Goal: Navigation & Orientation: Find specific page/section

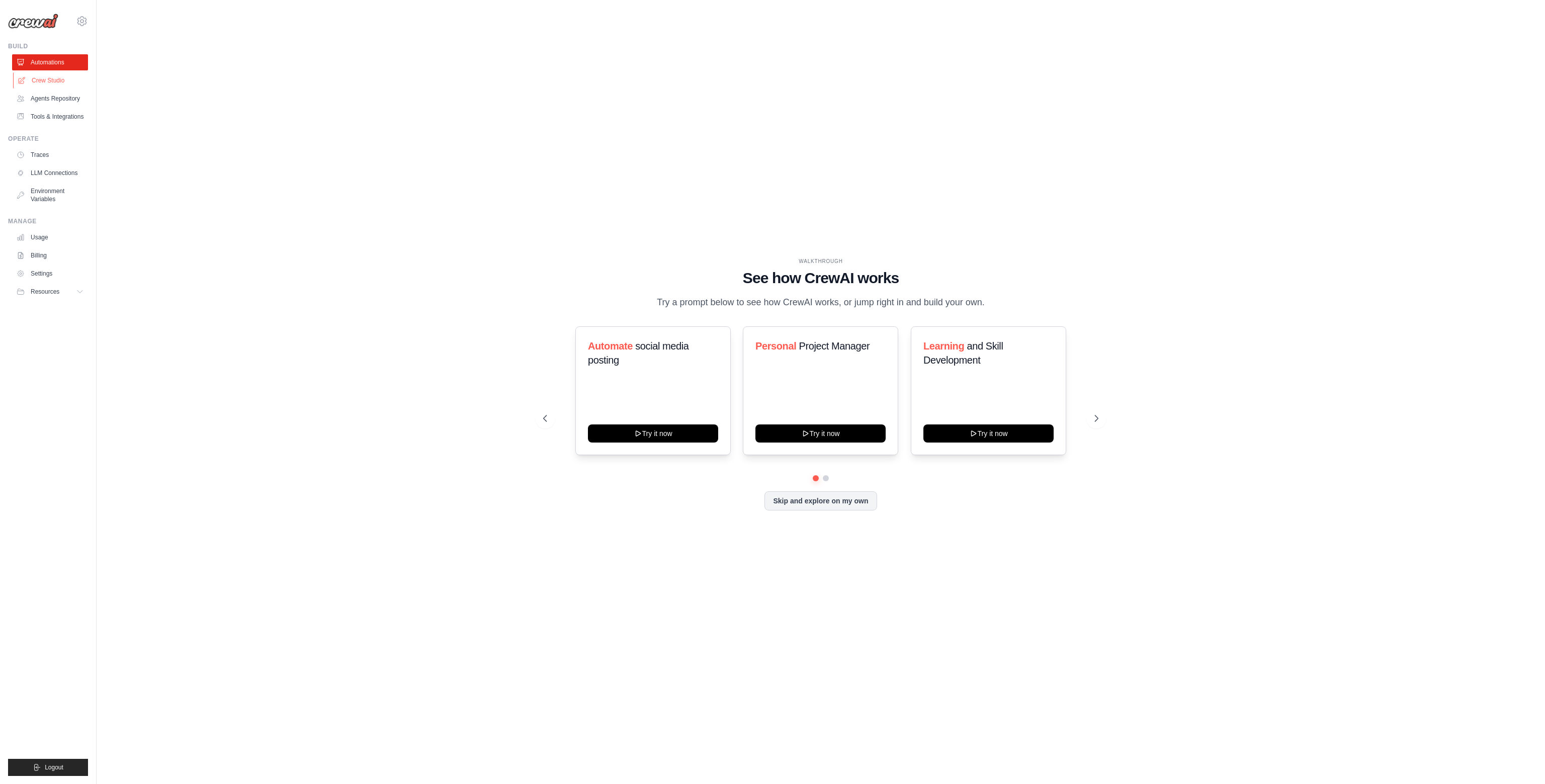
click at [61, 74] on link "Crew Studio" at bounding box center [50, 80] width 76 height 16
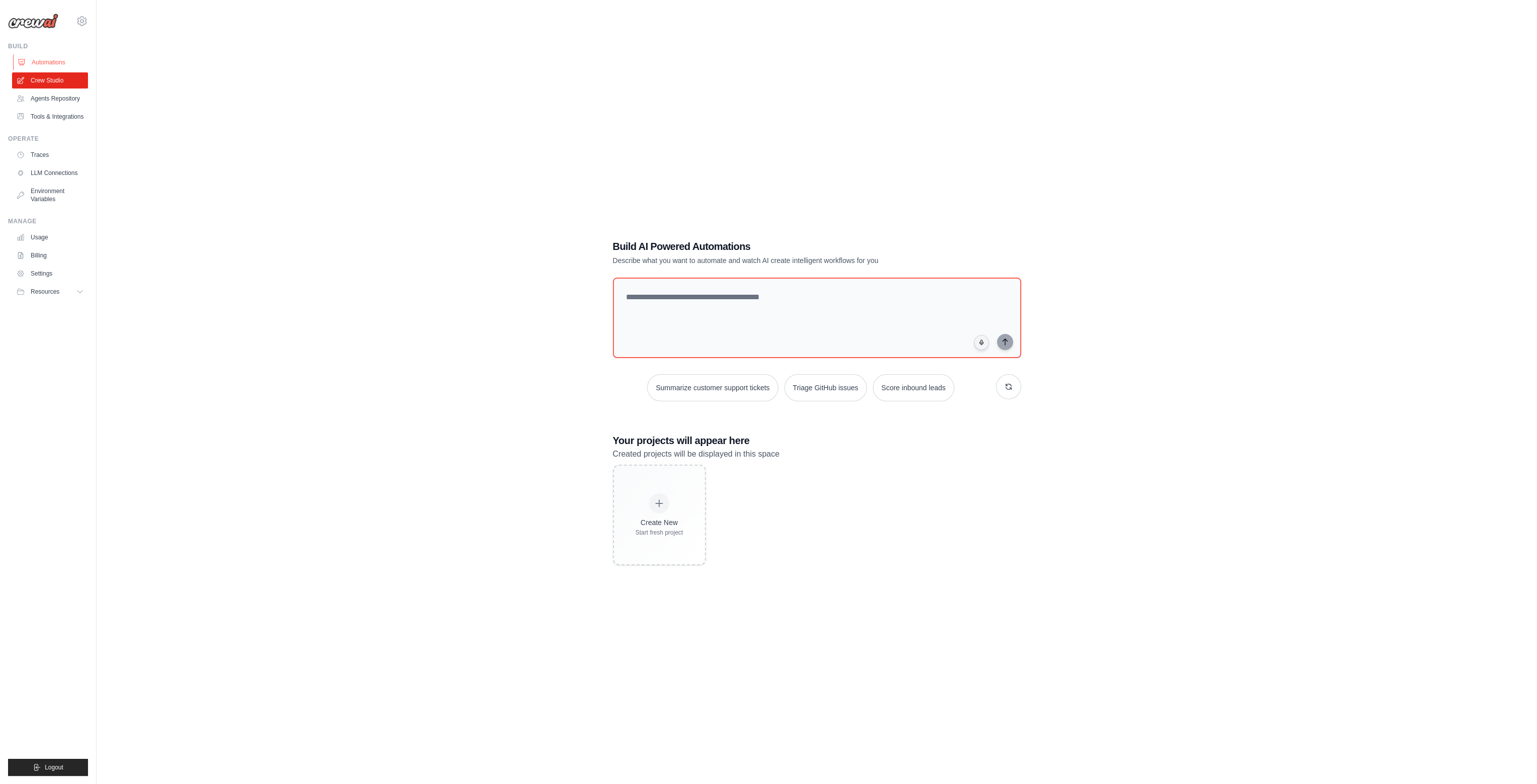
click at [47, 59] on link "Automations" at bounding box center [50, 62] width 76 height 16
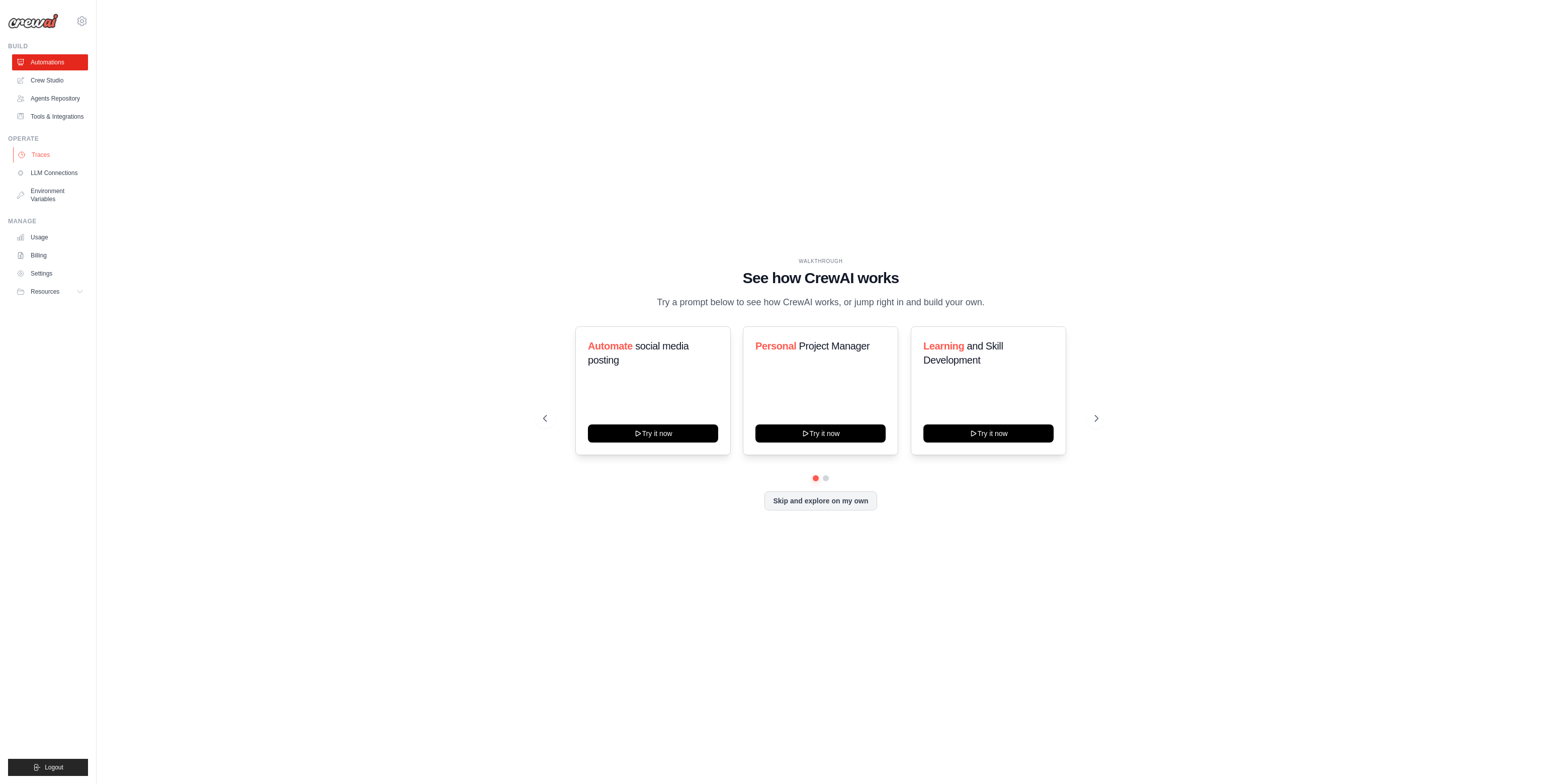
click at [31, 154] on link "Traces" at bounding box center [50, 154] width 76 height 16
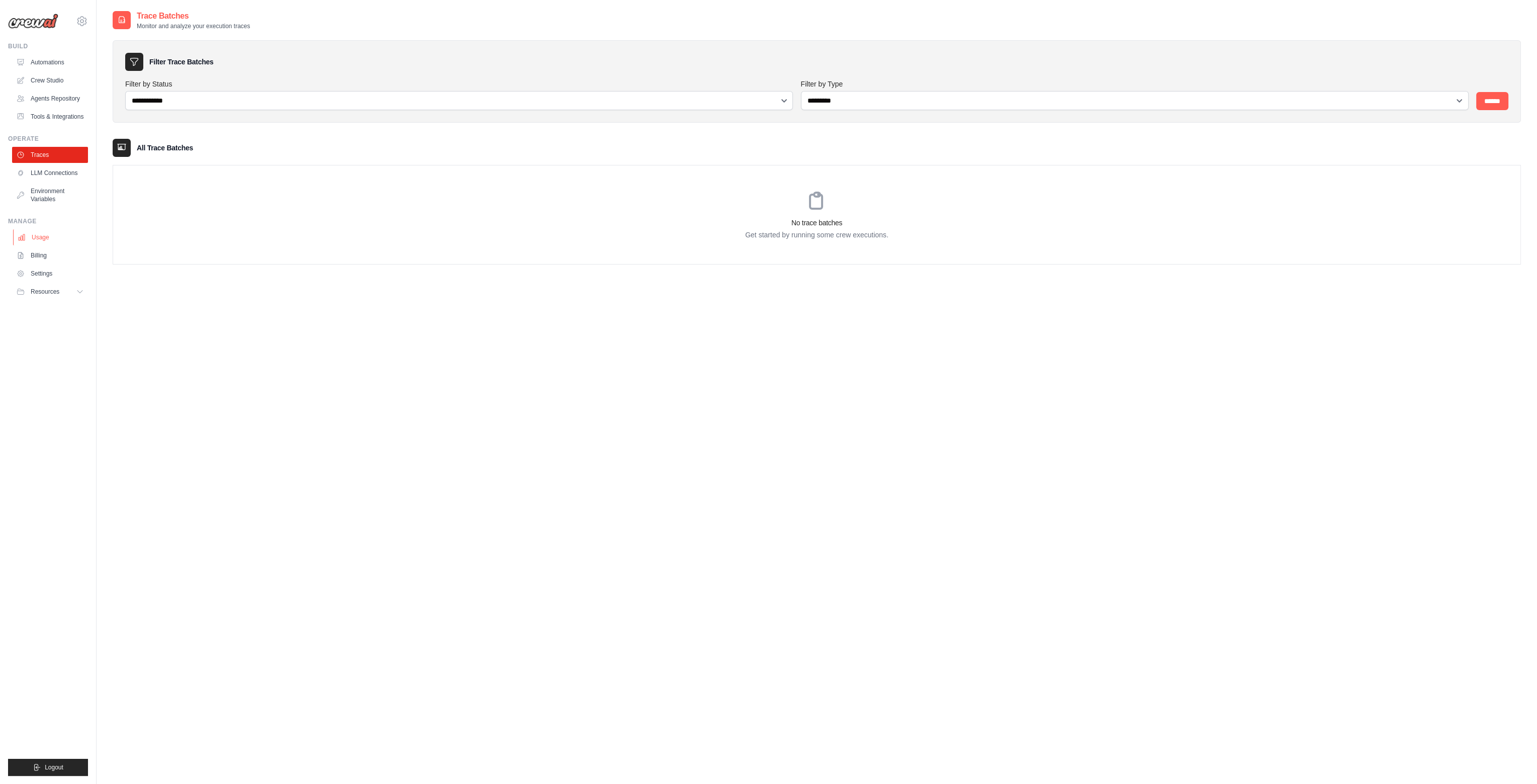
click at [40, 240] on link "Usage" at bounding box center [50, 237] width 76 height 16
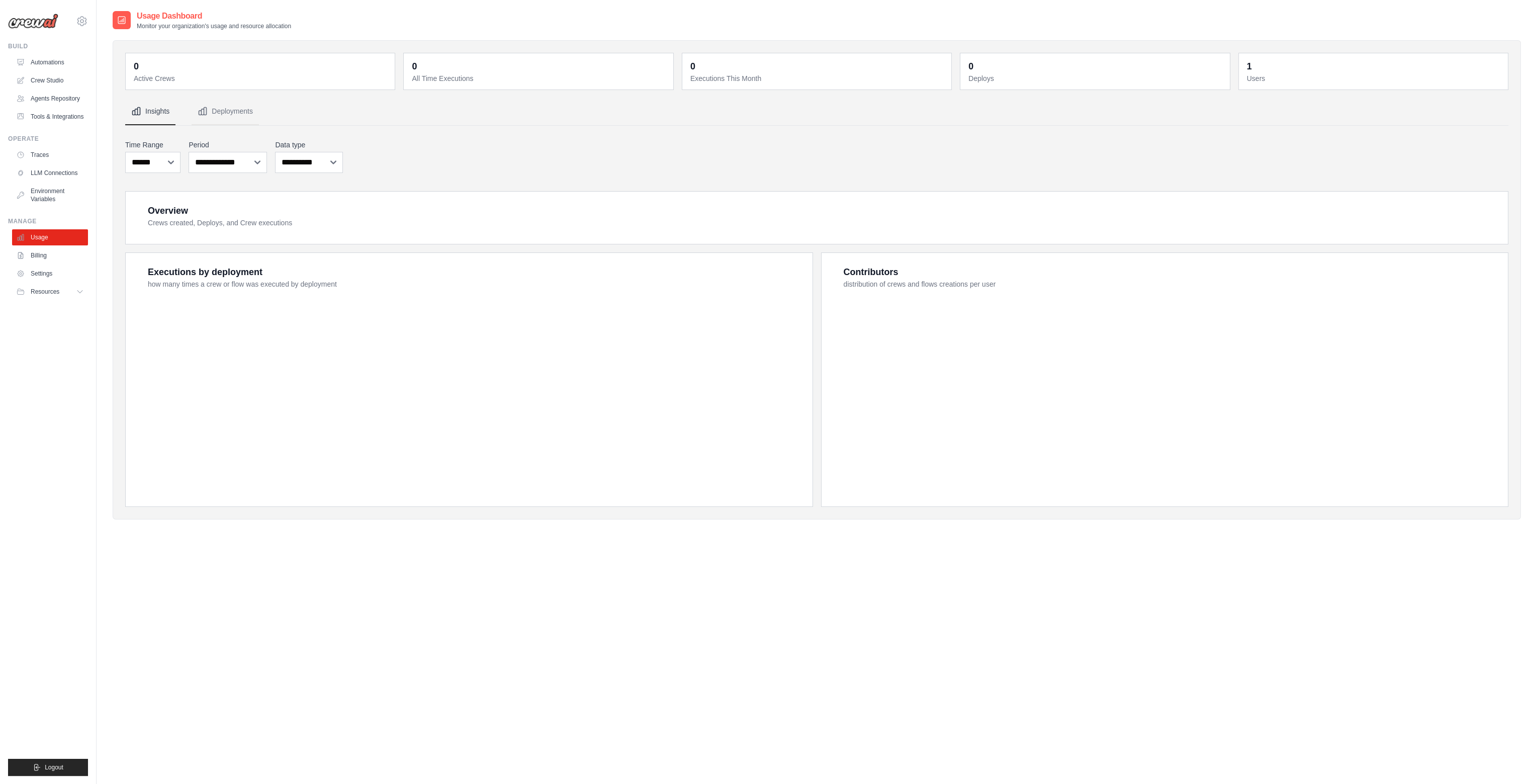
click at [40, 256] on link "Billing" at bounding box center [50, 255] width 76 height 16
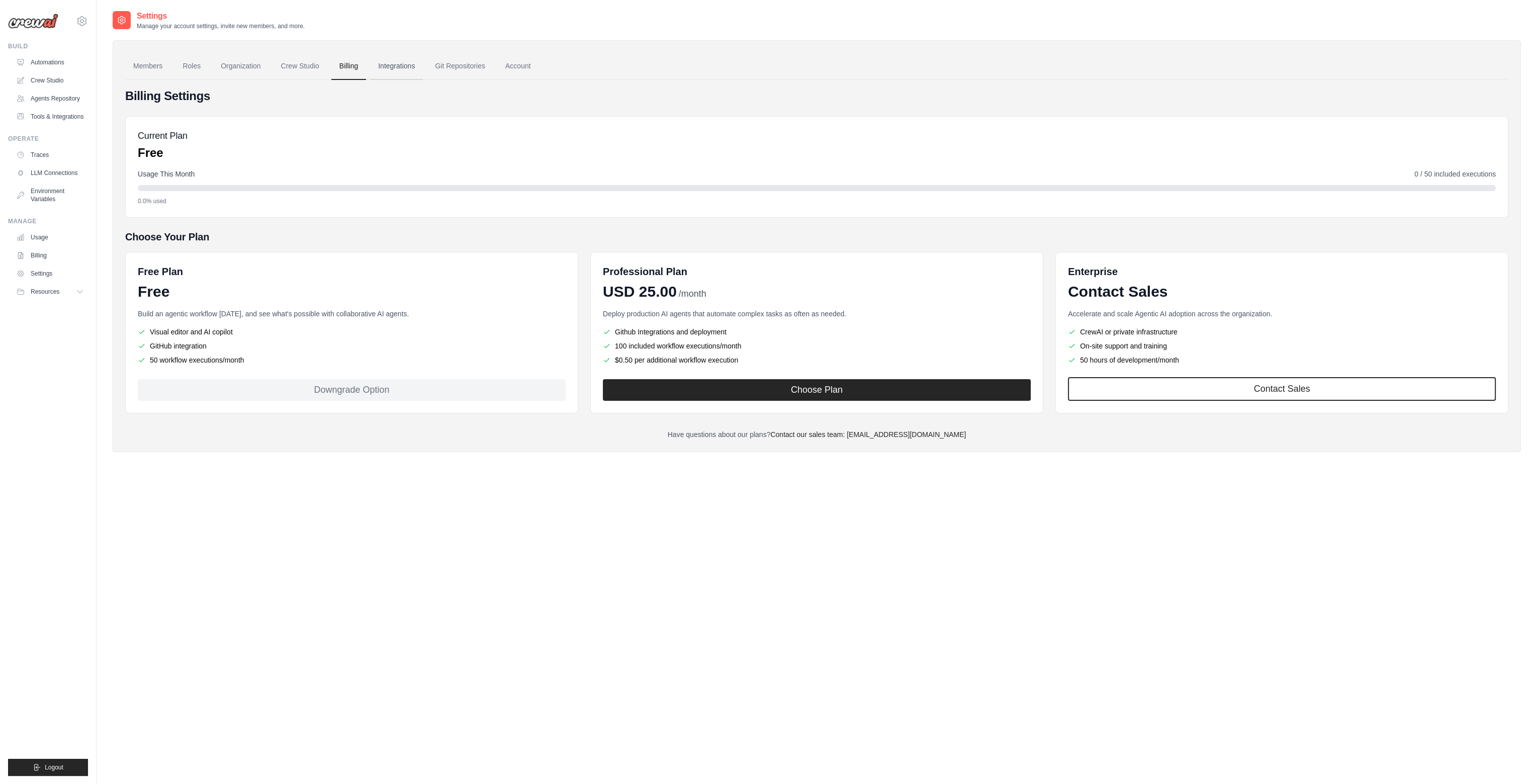
click at [400, 61] on link "Integrations" at bounding box center [396, 66] width 53 height 27
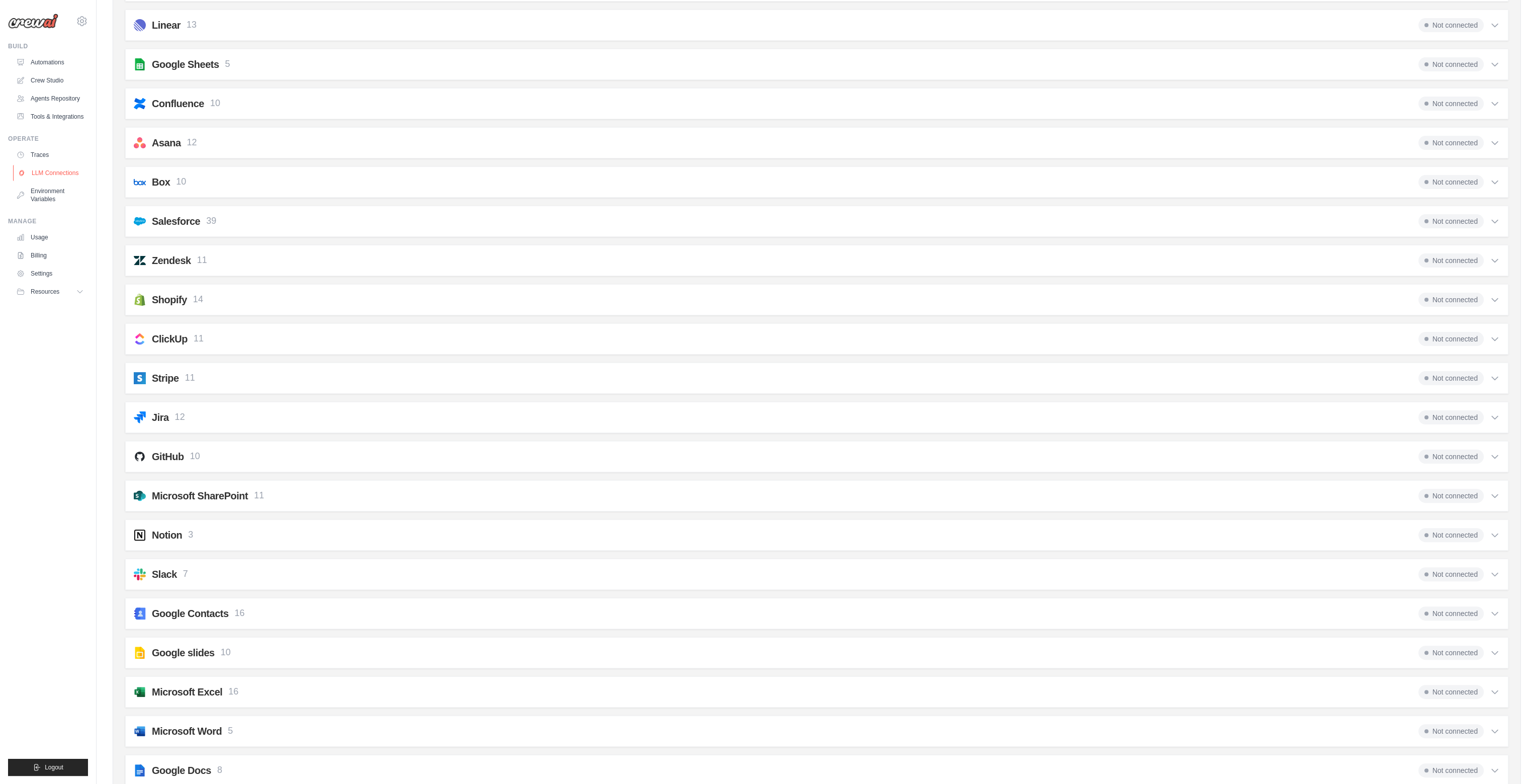
scroll to position [250, 0]
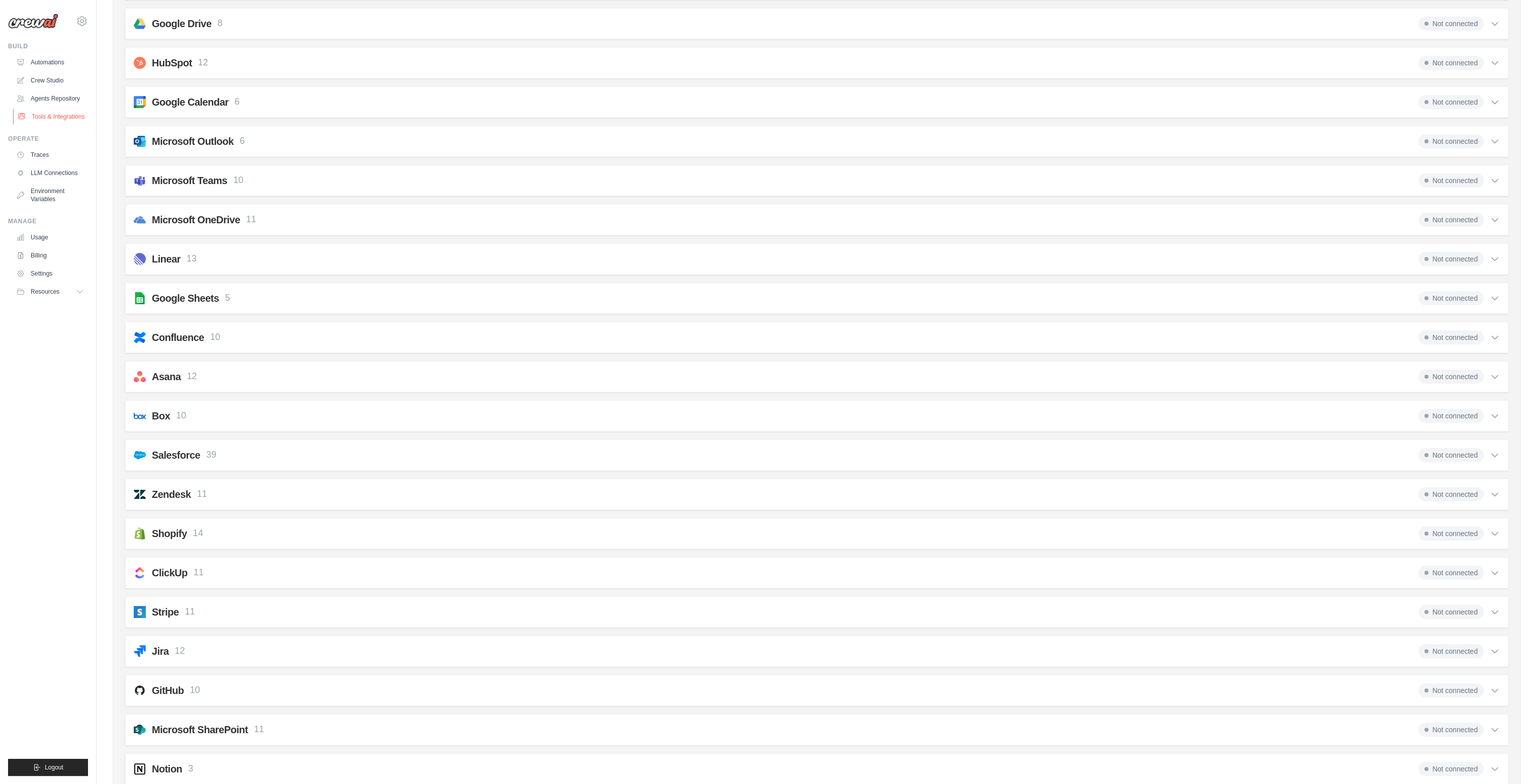
click at [63, 118] on link "Tools & Integrations" at bounding box center [50, 116] width 76 height 16
click at [69, 99] on link "Agents Repository" at bounding box center [50, 98] width 76 height 16
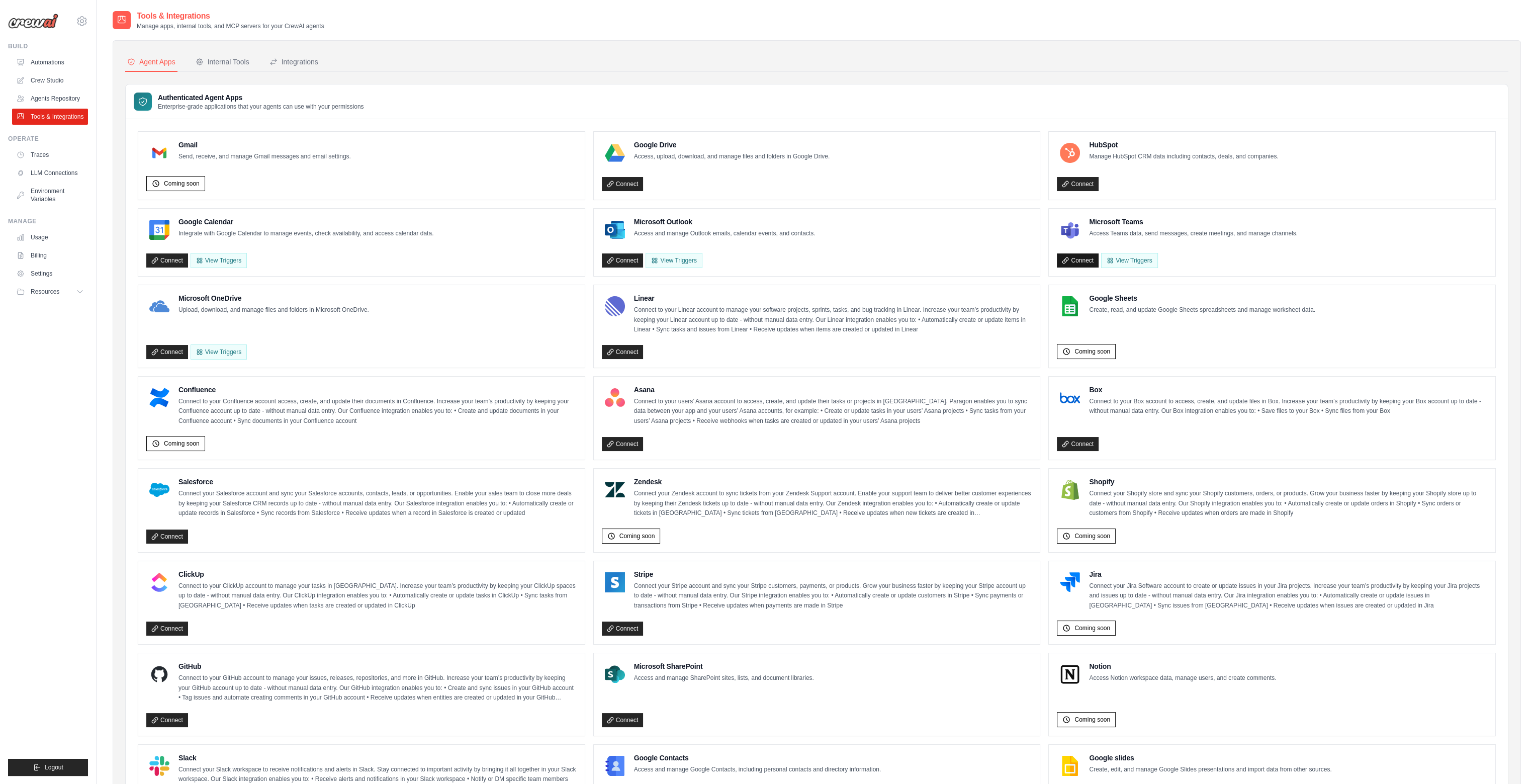
click at [1086, 257] on link "Connect" at bounding box center [1077, 260] width 42 height 14
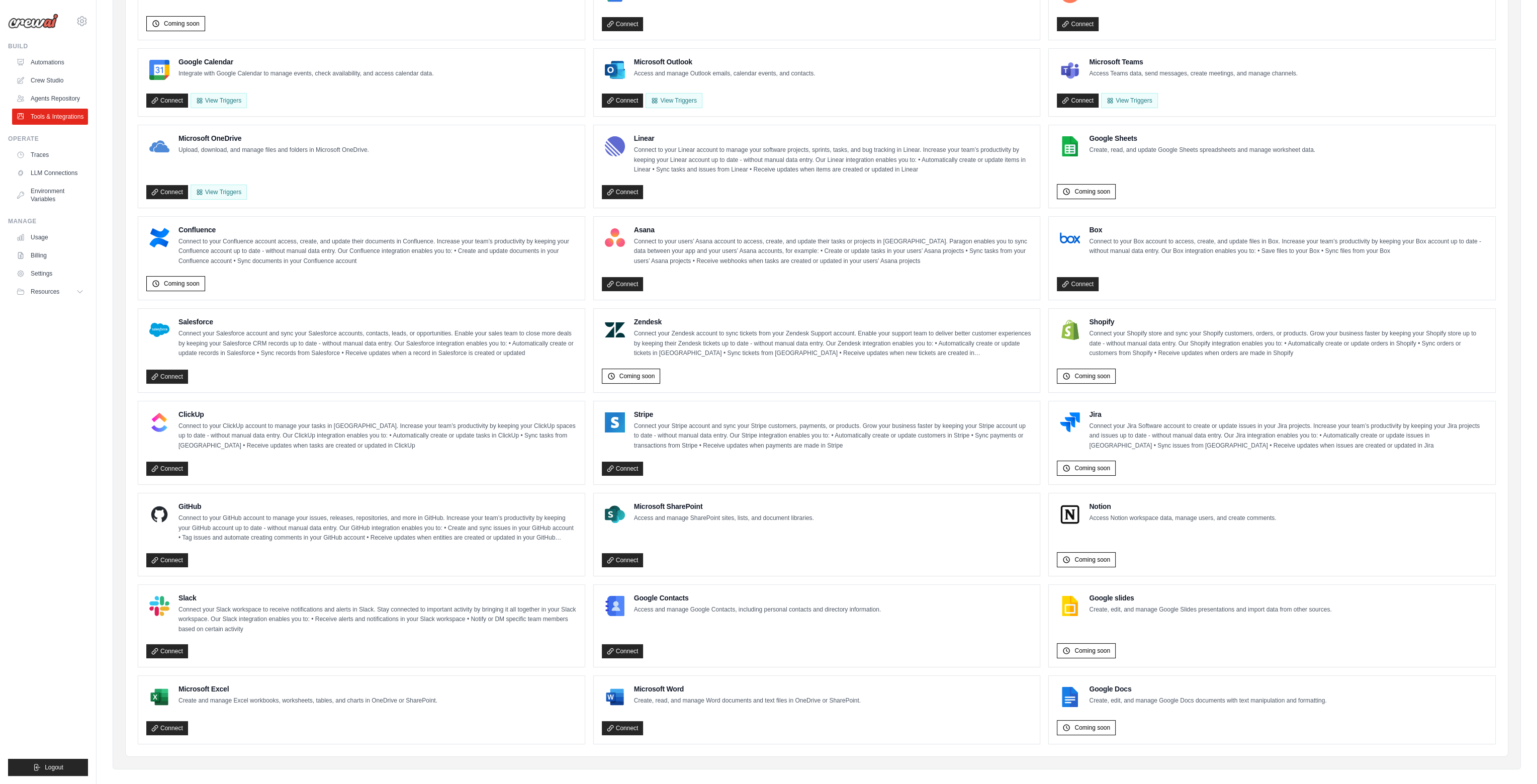
scroll to position [167, 0]
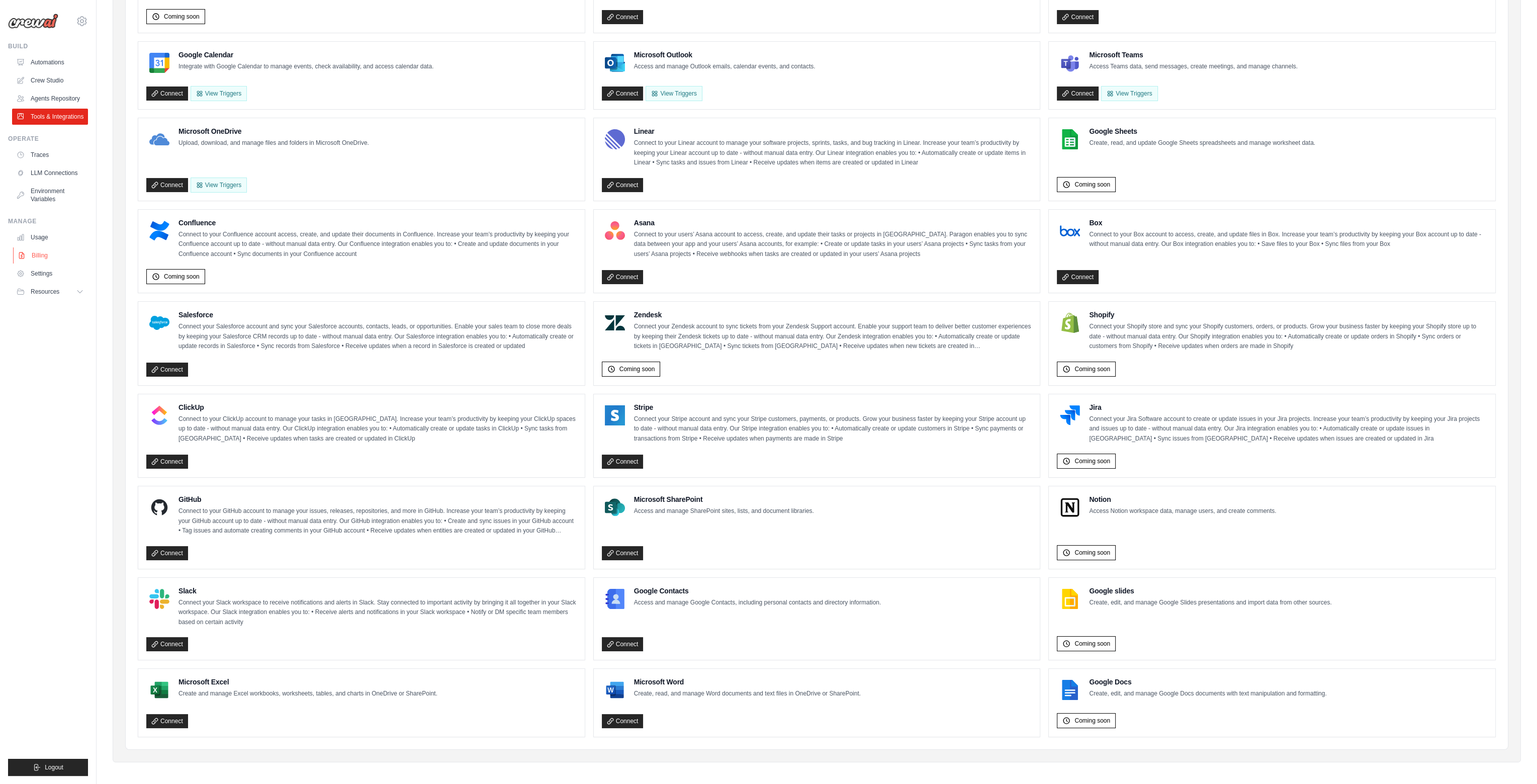
click at [32, 257] on link "Billing" at bounding box center [50, 255] width 76 height 16
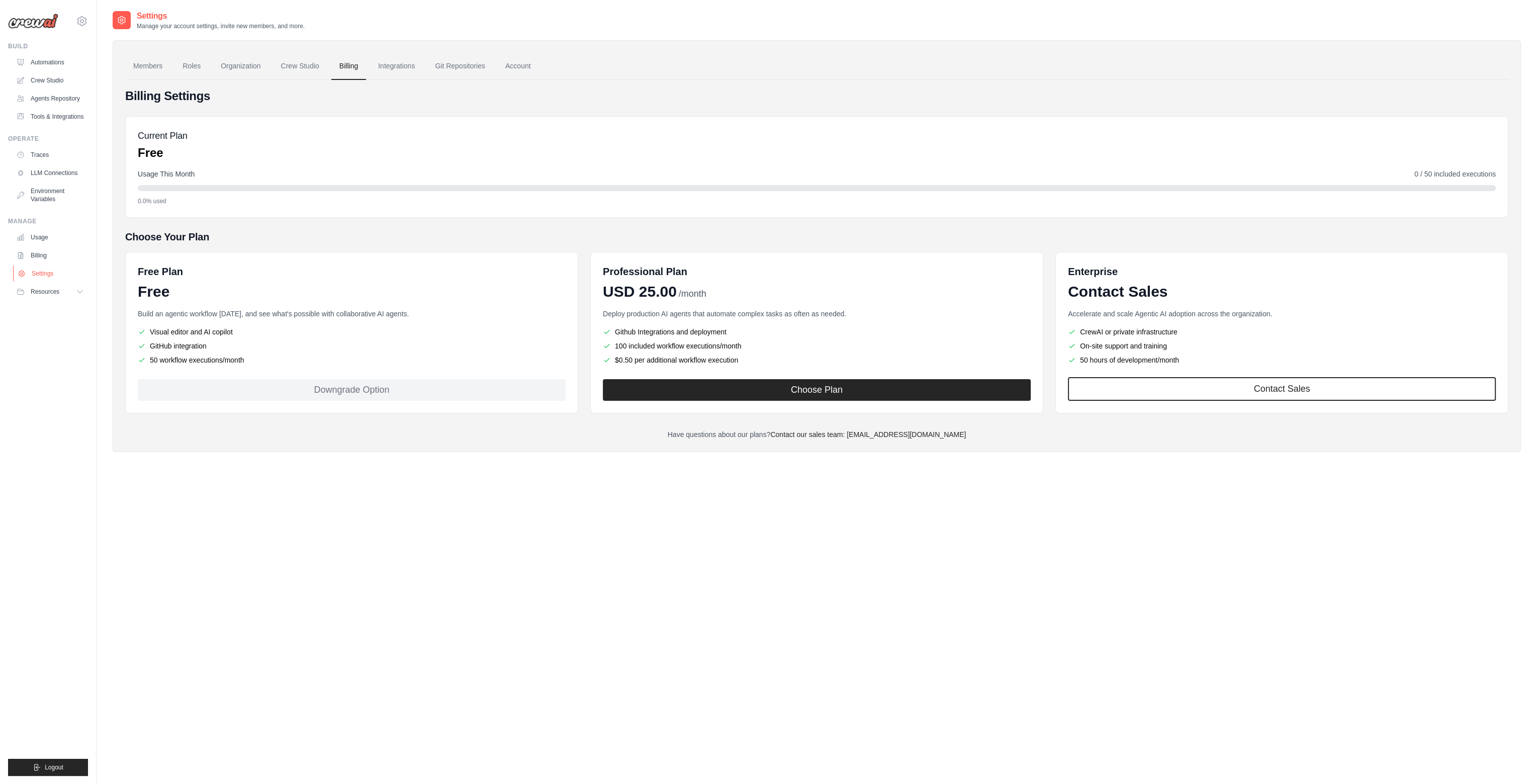
click at [36, 276] on link "Settings" at bounding box center [50, 273] width 76 height 16
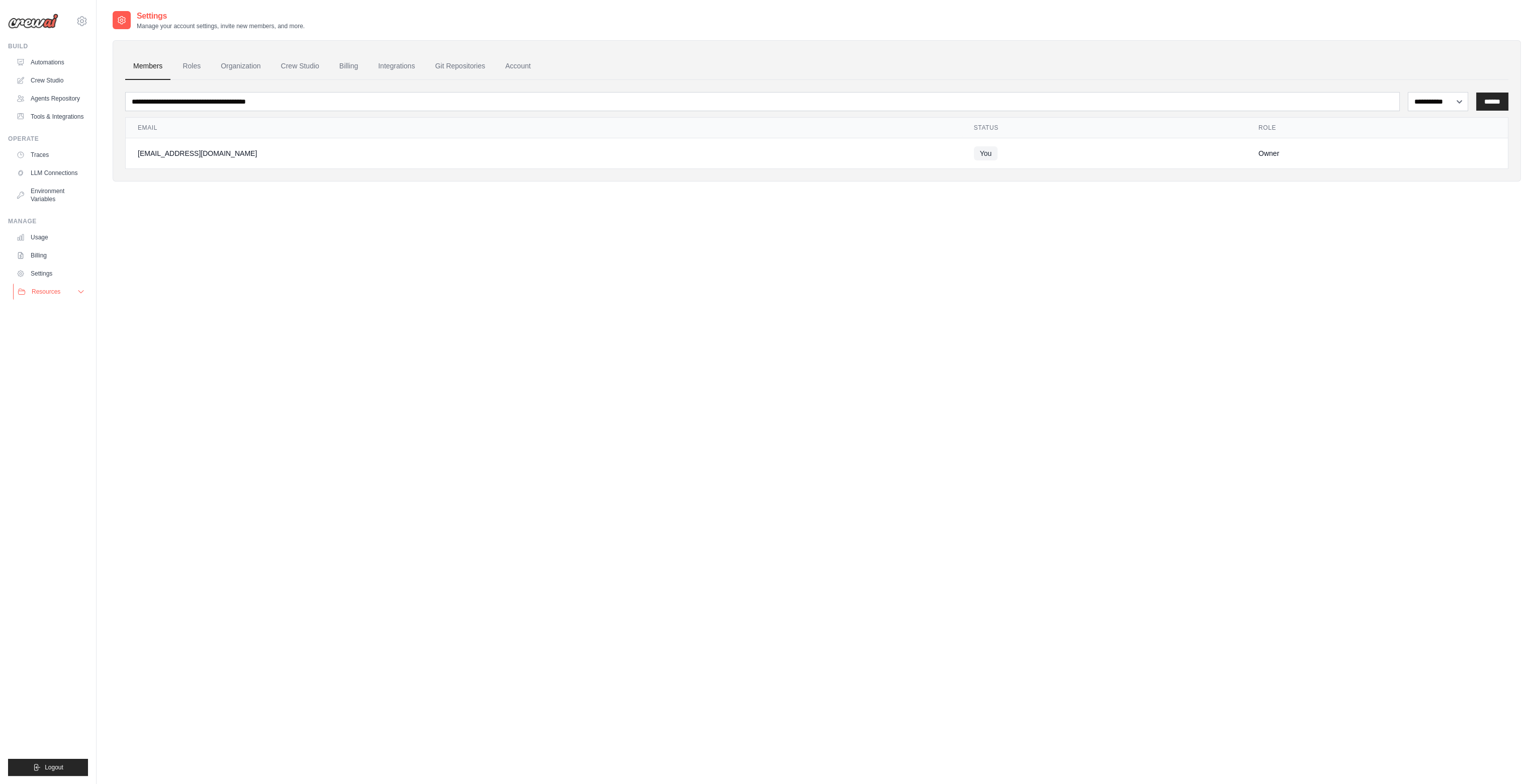
click at [42, 293] on span "Resources" at bounding box center [46, 292] width 29 height 8
click at [186, 70] on link "Roles" at bounding box center [192, 66] width 34 height 27
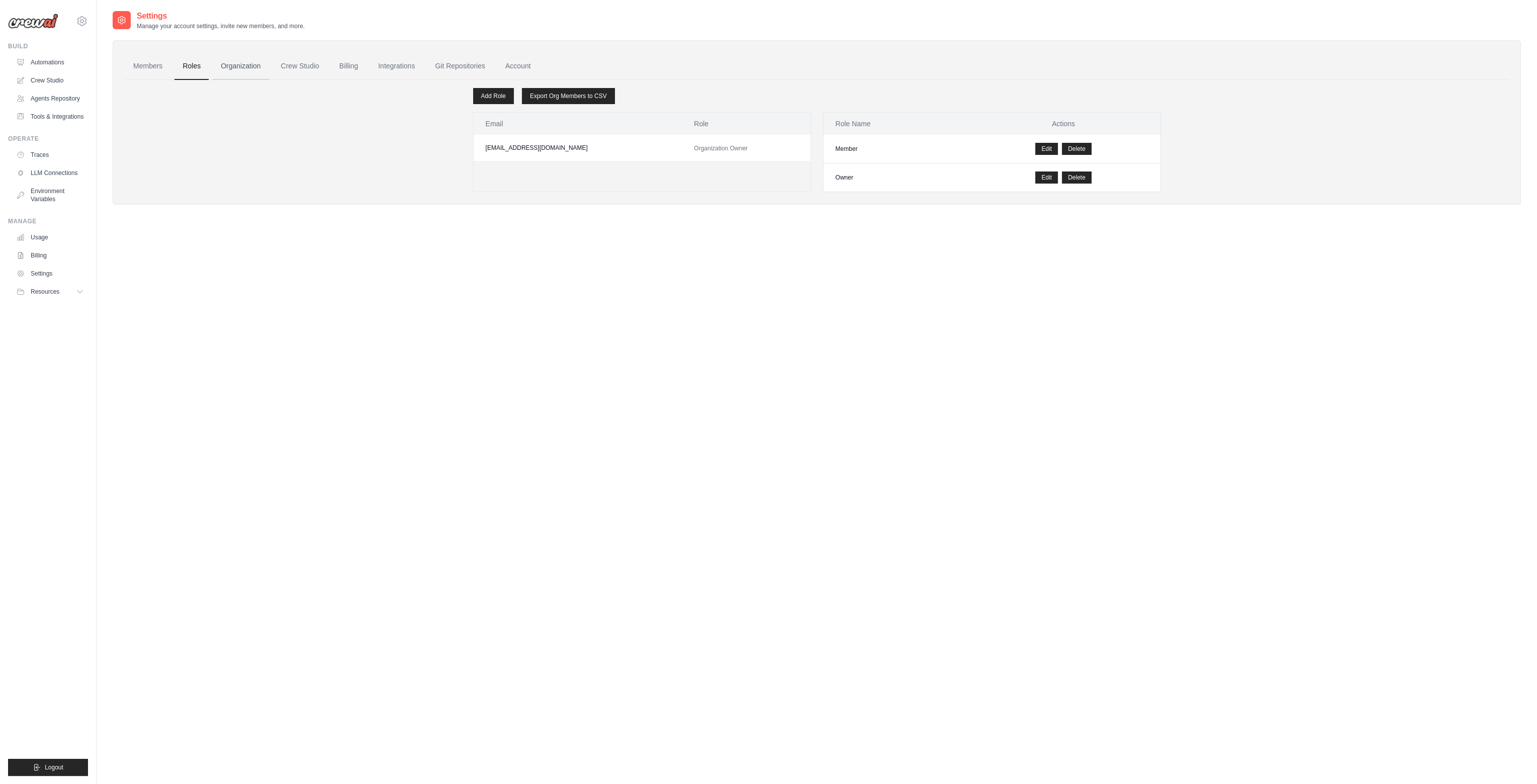
click at [251, 67] on link "Organization" at bounding box center [241, 66] width 56 height 27
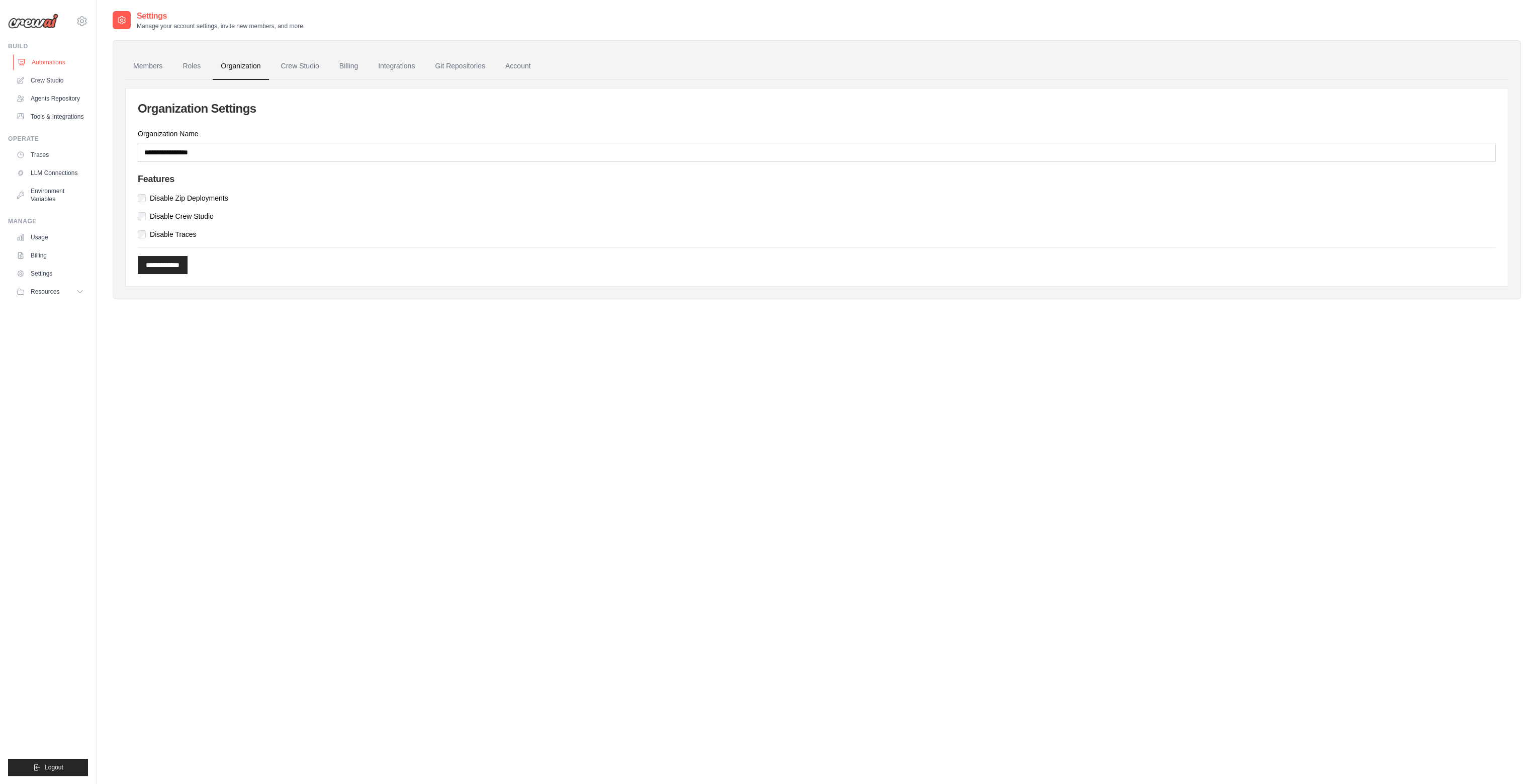
click at [47, 63] on link "Automations" at bounding box center [50, 62] width 76 height 16
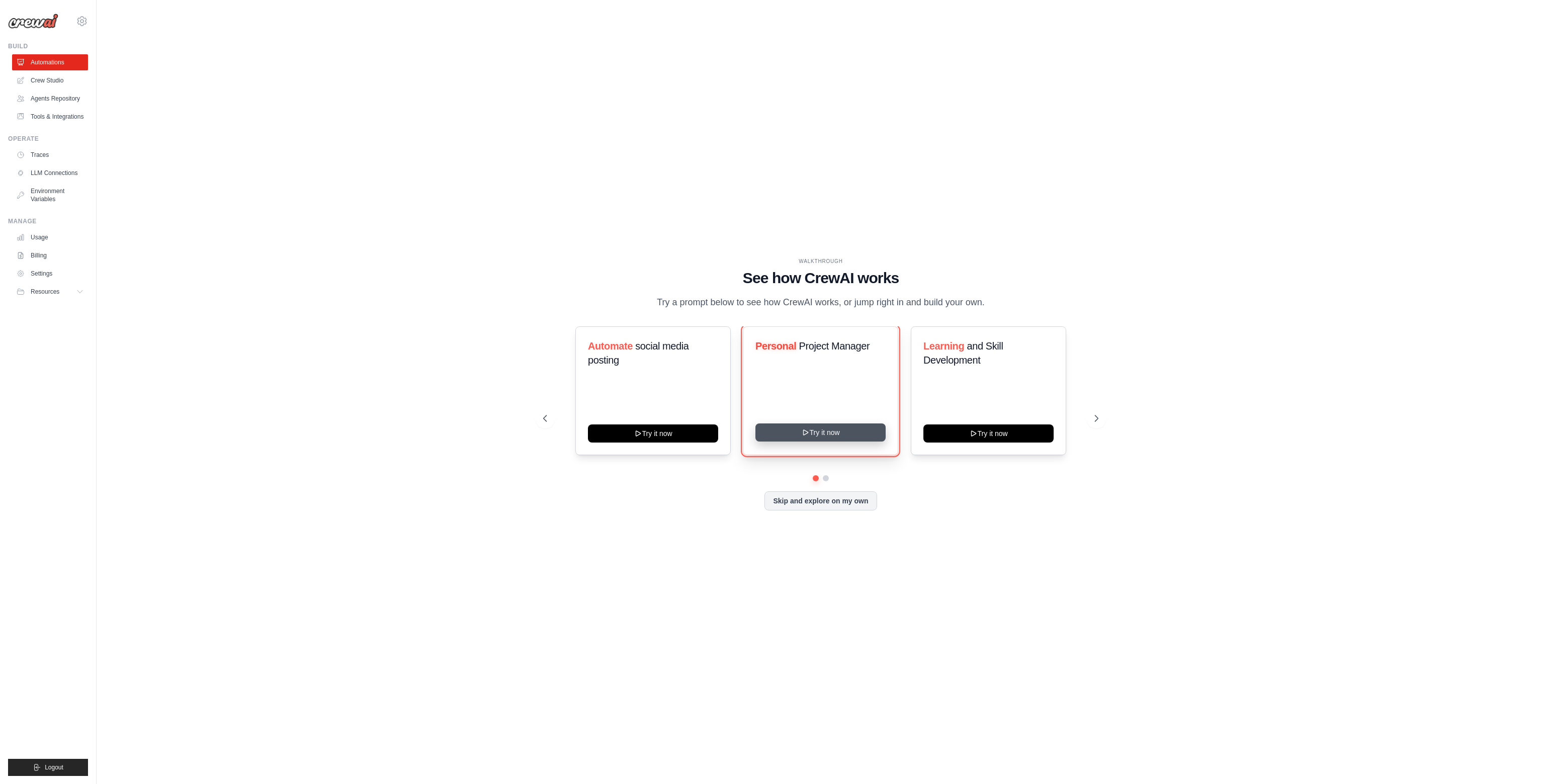
click at [809, 436] on icon at bounding box center [806, 432] width 8 height 8
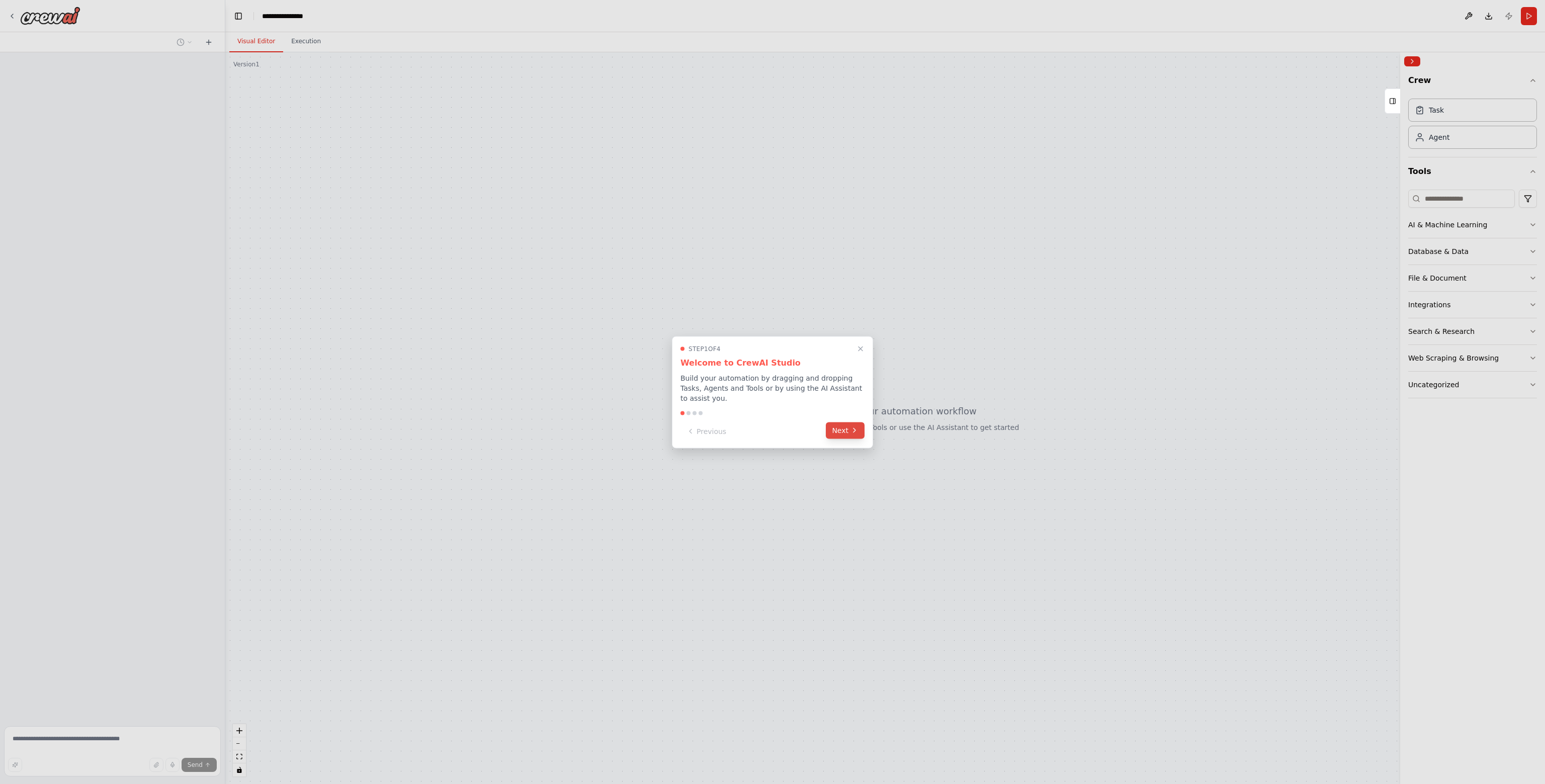
click at [841, 425] on button "Next" at bounding box center [845, 430] width 39 height 17
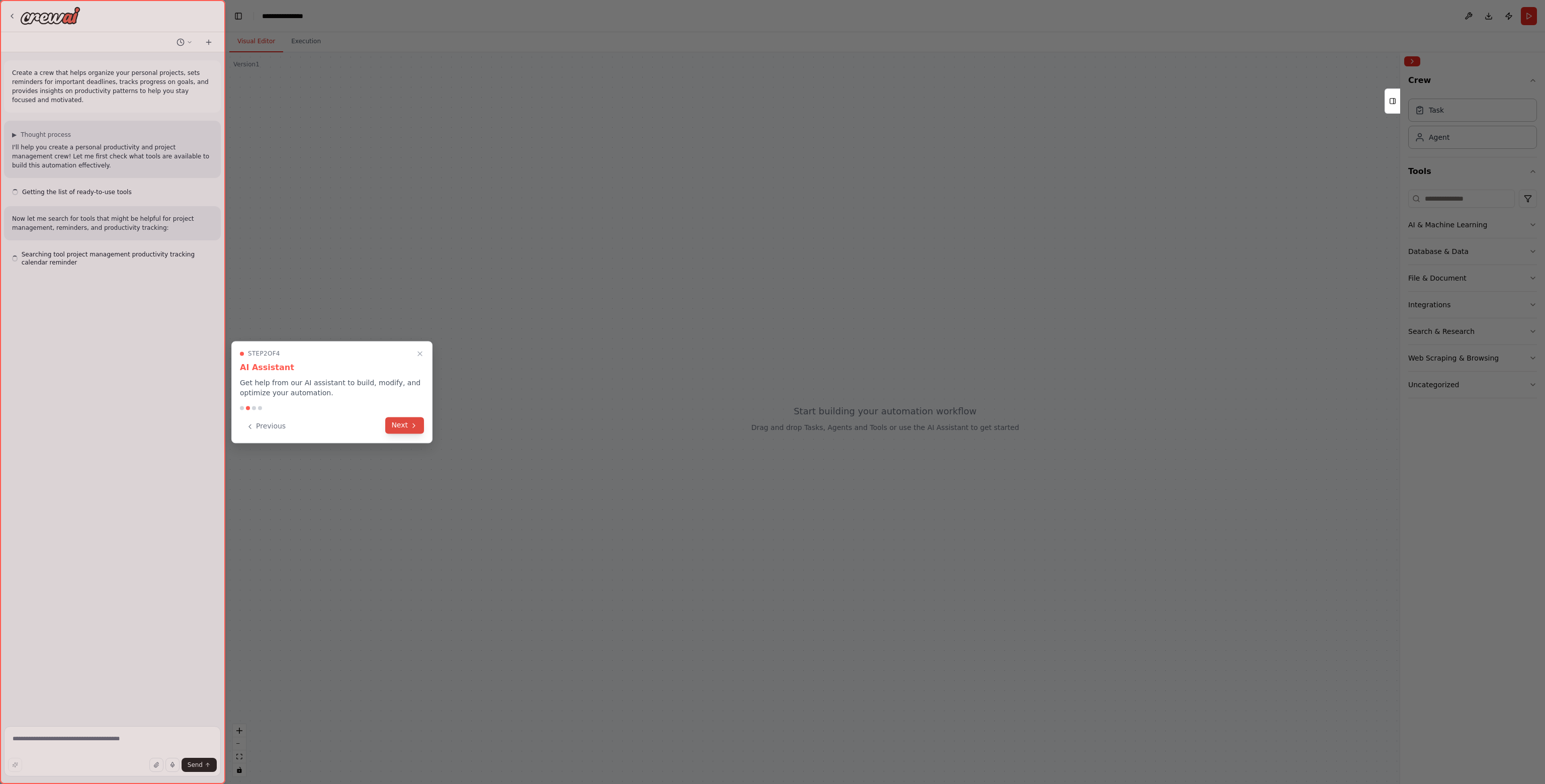
click at [415, 424] on icon at bounding box center [414, 425] width 8 height 8
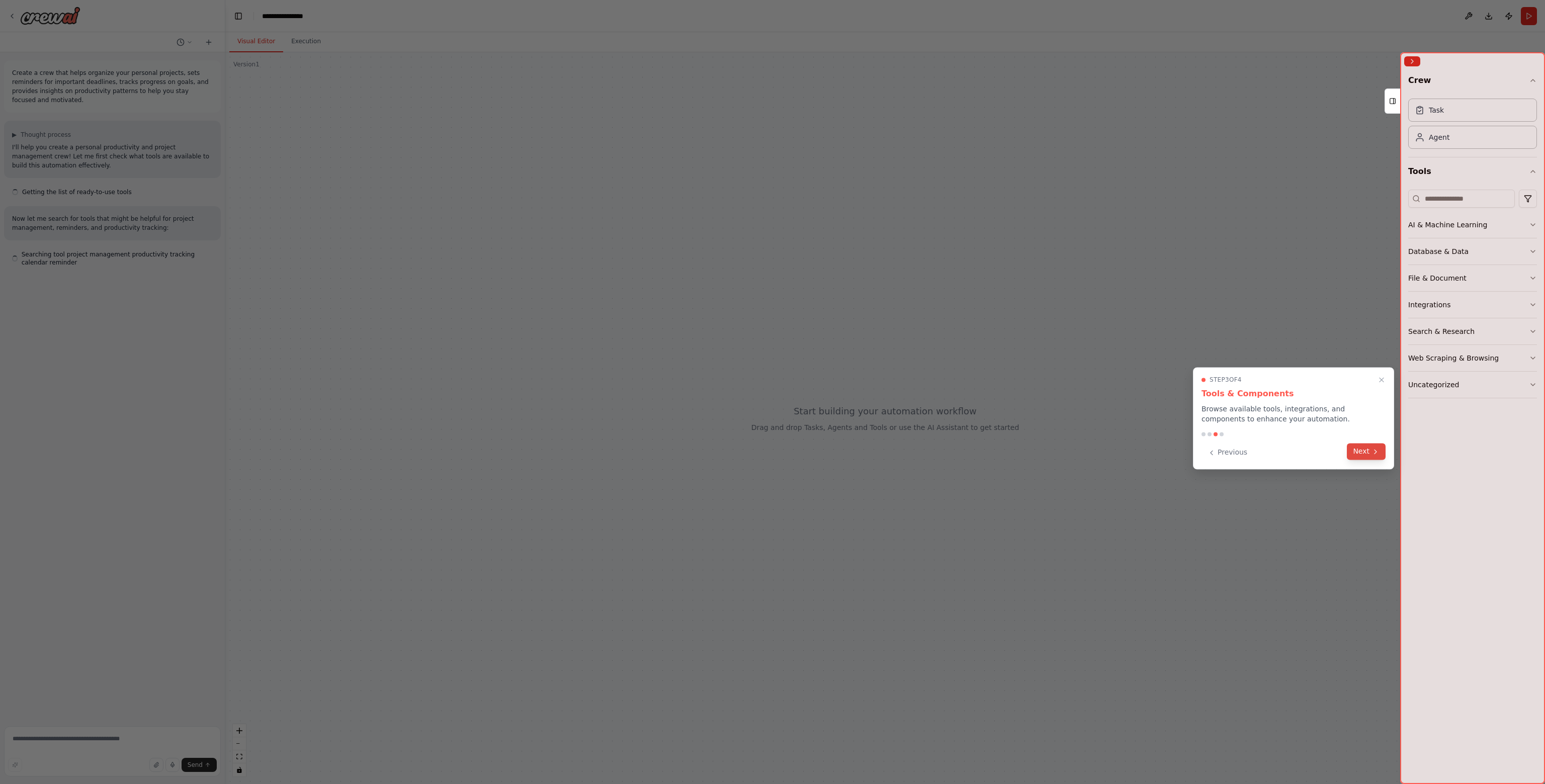
click at [1367, 450] on button "Next" at bounding box center [1366, 451] width 39 height 17
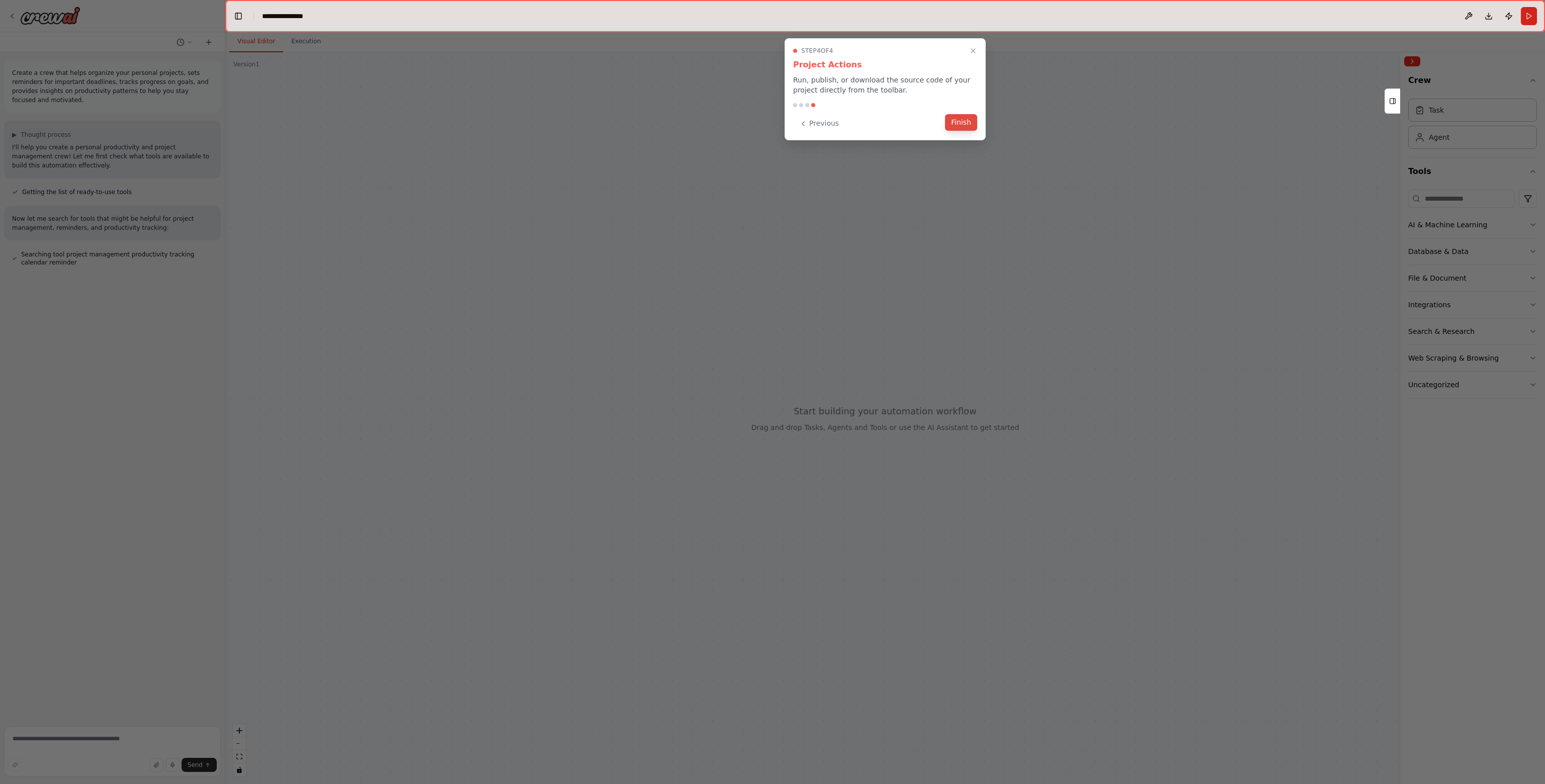
click at [965, 123] on button "Finish" at bounding box center [961, 122] width 32 height 17
